Goal: Information Seeking & Learning: Check status

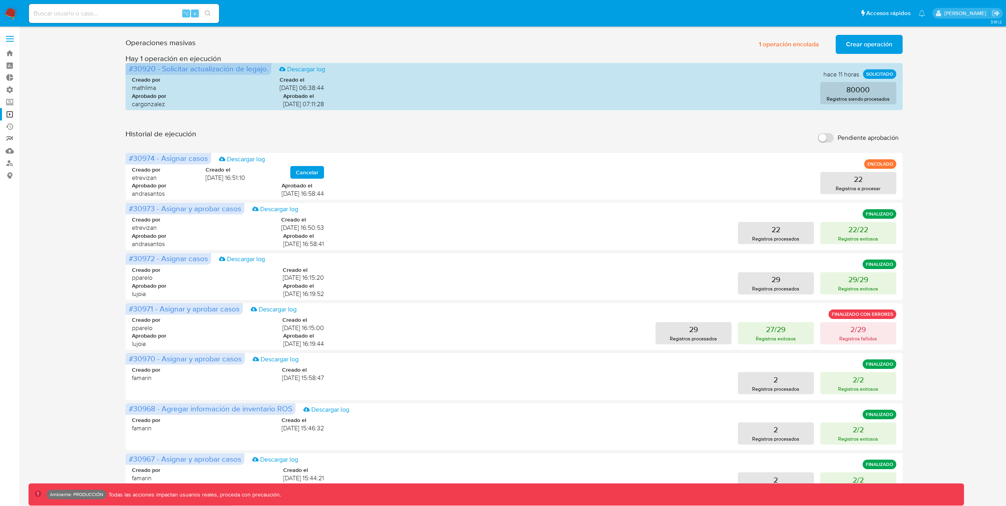
click at [15, 138] on link "Reportes" at bounding box center [47, 139] width 94 height 12
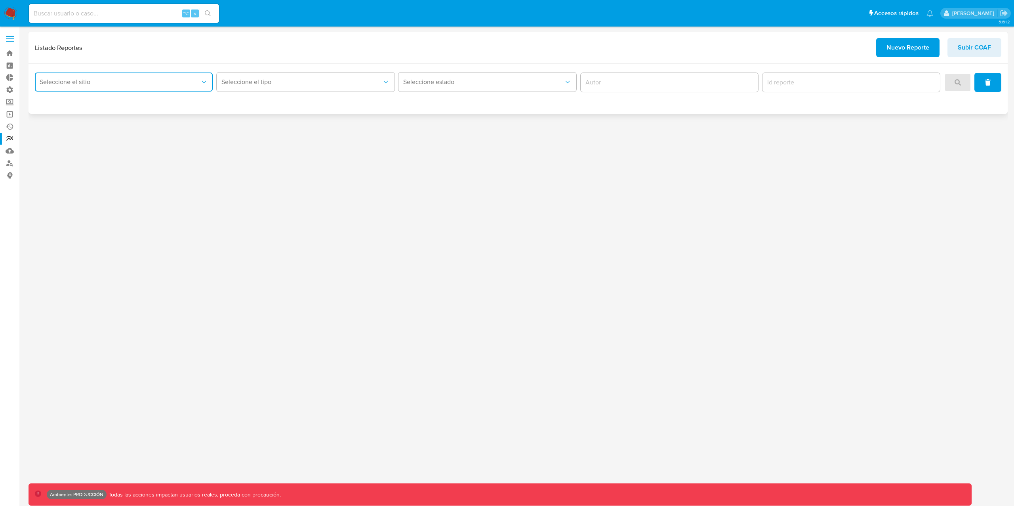
click at [147, 88] on button "Seleccione el sitio" at bounding box center [124, 82] width 178 height 19
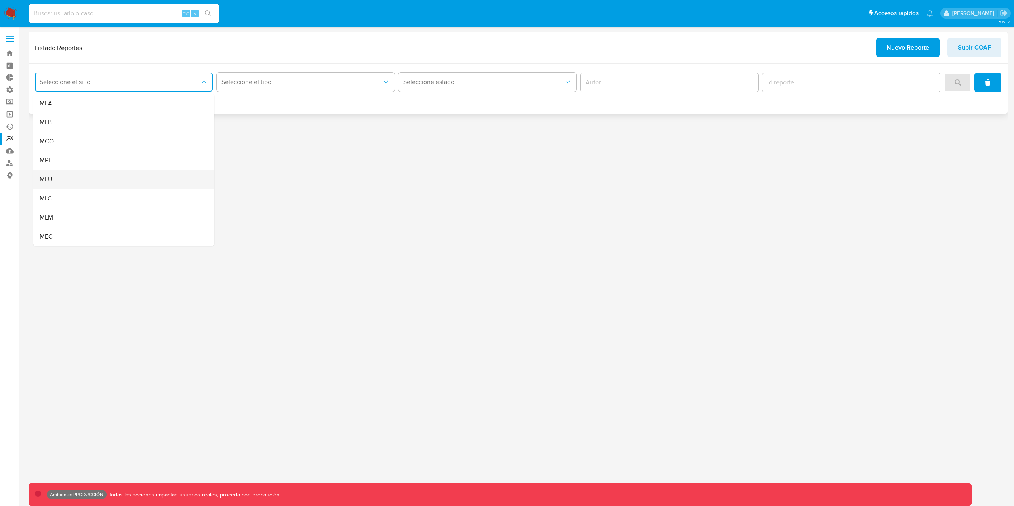
click at [118, 180] on div "MLU" at bounding box center [122, 179] width 164 height 19
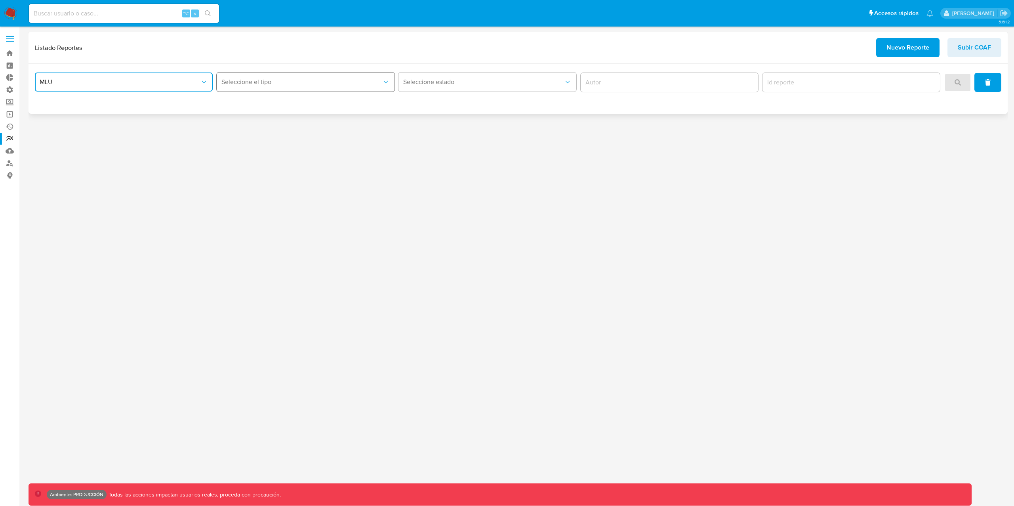
click at [252, 90] on button "Seleccione el tipo" at bounding box center [306, 82] width 178 height 19
click at [264, 106] on span "Circunstanciado" at bounding box center [243, 103] width 45 height 8
click at [955, 84] on icon "search" at bounding box center [958, 82] width 6 height 6
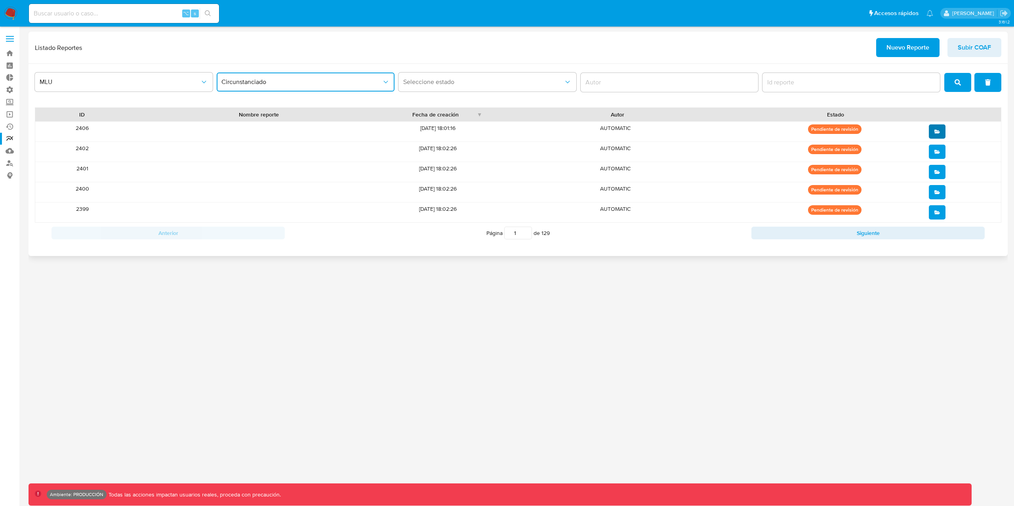
click at [937, 132] on icon "open" at bounding box center [938, 132] width 6 height 4
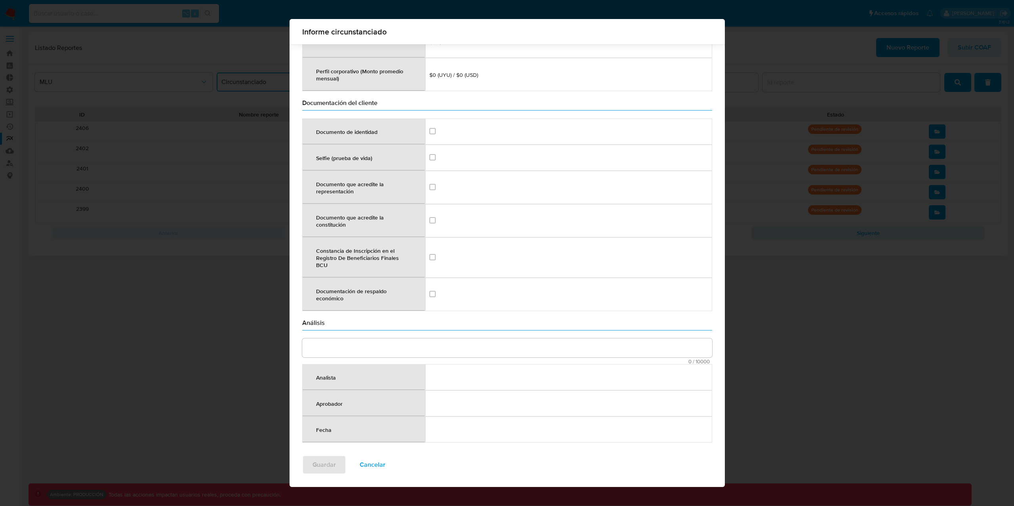
scroll to position [981, 0]
click at [806, 368] on div "Informe circunstanciado Datos identificatorios Número de documento / RUT CI 307…" at bounding box center [507, 253] width 1014 height 506
click at [396, 468] on button "Cancelar" at bounding box center [372, 464] width 46 height 19
